Goal: Find specific page/section: Find specific page/section

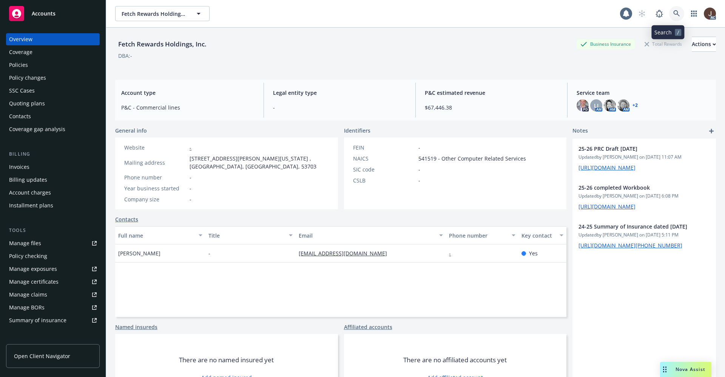
click at [674, 16] on icon at bounding box center [677, 13] width 7 height 7
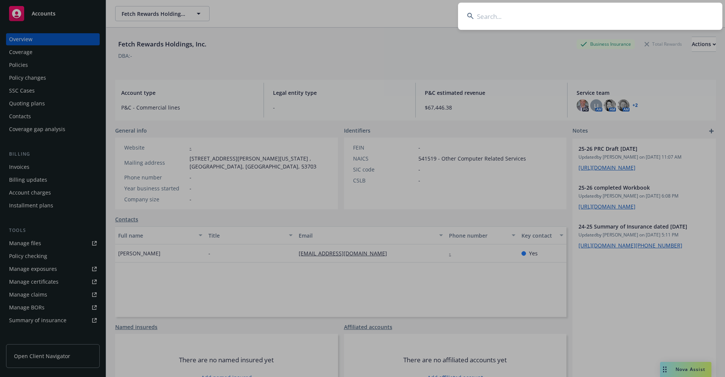
click at [492, 8] on input at bounding box center [590, 16] width 264 height 27
click at [490, 13] on input at bounding box center [590, 16] width 264 height 27
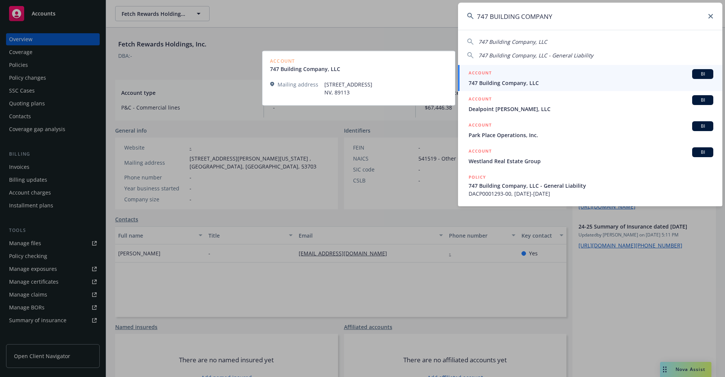
type input "747 BUILDING COMPANY"
click at [528, 87] on link "ACCOUNT BI 747 Building Company, LLC" at bounding box center [590, 78] width 264 height 26
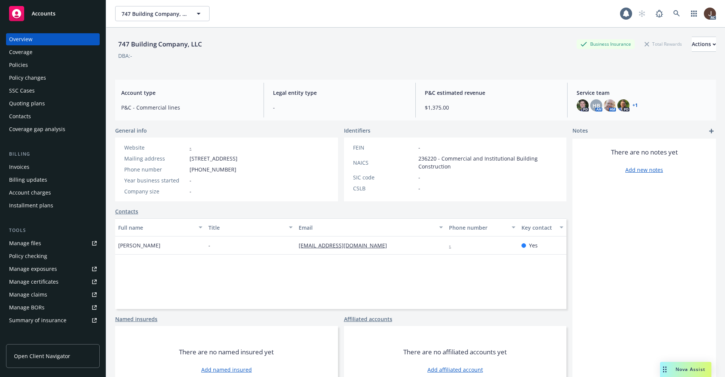
click at [19, 65] on div "Policies" at bounding box center [18, 65] width 19 height 12
click at [20, 67] on div "Policies" at bounding box center [18, 65] width 19 height 12
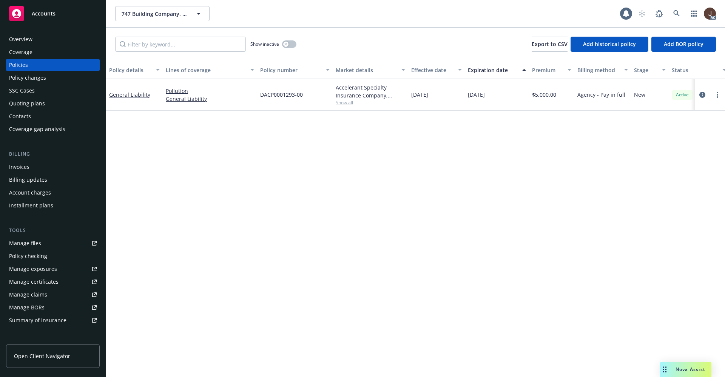
click at [248, 159] on div "Policy details Lines of coverage Policy number Market details Effective date Ex…" at bounding box center [415, 219] width 619 height 316
click at [679, 14] on icon at bounding box center [677, 13] width 7 height 7
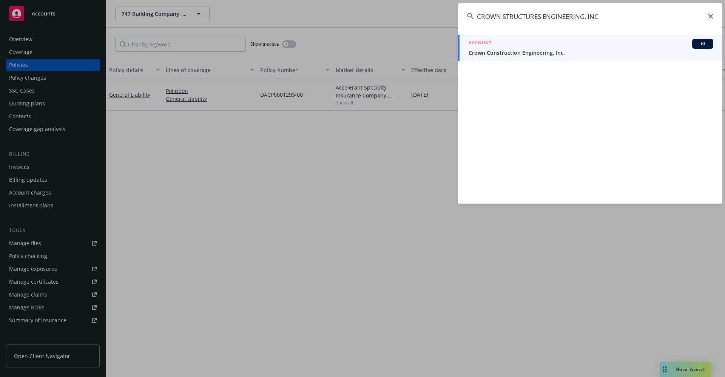
type input "CROWN STRUCTURES ENGINEERING, INC"
click at [503, 52] on span "Crown Construction Engineering, Inc." at bounding box center [591, 53] width 245 height 8
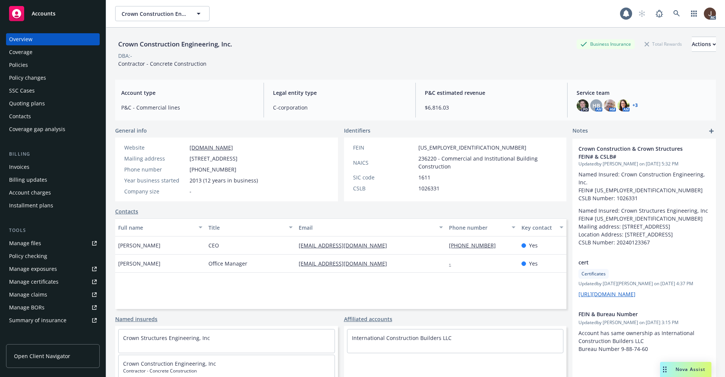
click at [21, 64] on div "Policies" at bounding box center [18, 65] width 19 height 12
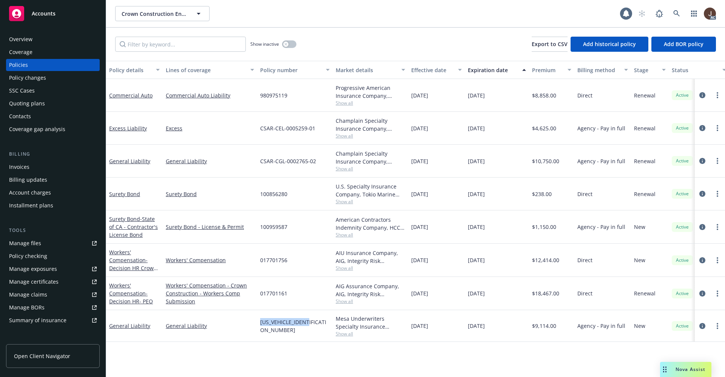
drag, startPoint x: 260, startPoint y: 328, endPoint x: 315, endPoint y: 328, distance: 55.2
click at [315, 328] on div "[US_VEHICLE_IDENTIFICATION_NUMBER]" at bounding box center [295, 326] width 76 height 32
copy span "[US_VEHICLE_IDENTIFICATION_NUMBER]"
click at [678, 13] on icon at bounding box center [677, 13] width 6 height 6
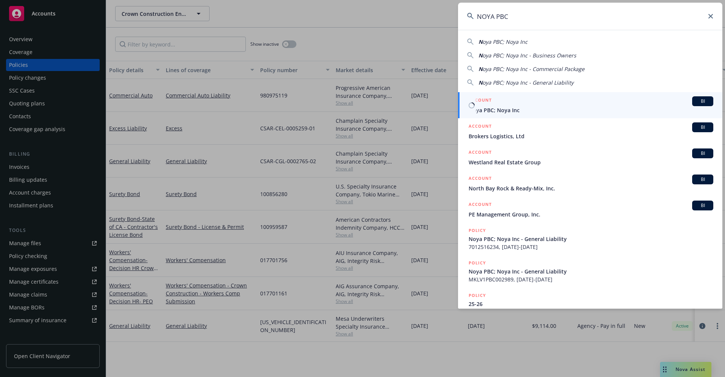
type input "NOYA PBC"
click at [498, 111] on span "Noya PBC; Noya Inc" at bounding box center [591, 110] width 245 height 8
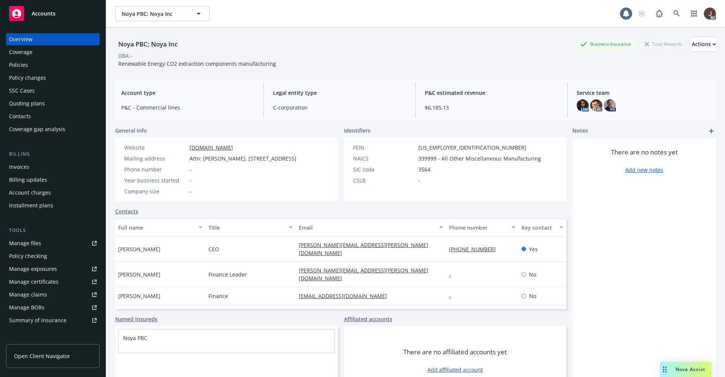
click at [17, 68] on div "Policies" at bounding box center [18, 65] width 19 height 12
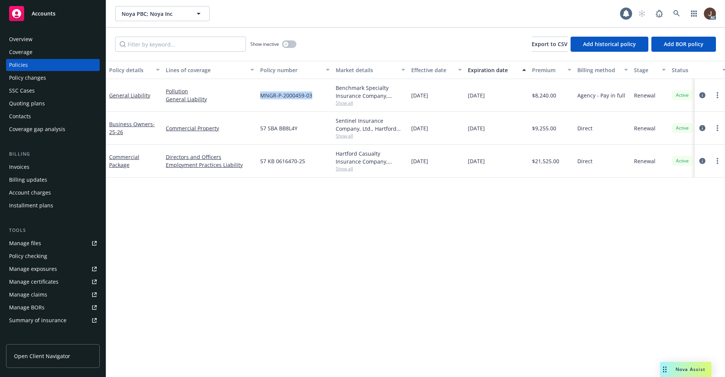
drag, startPoint x: 262, startPoint y: 97, endPoint x: 314, endPoint y: 102, distance: 52.4
click at [314, 102] on div "MNGR-P-2000459-03" at bounding box center [295, 95] width 76 height 33
copy span "MNGR-P-2000459-03"
